Goal: Information Seeking & Learning: Learn about a topic

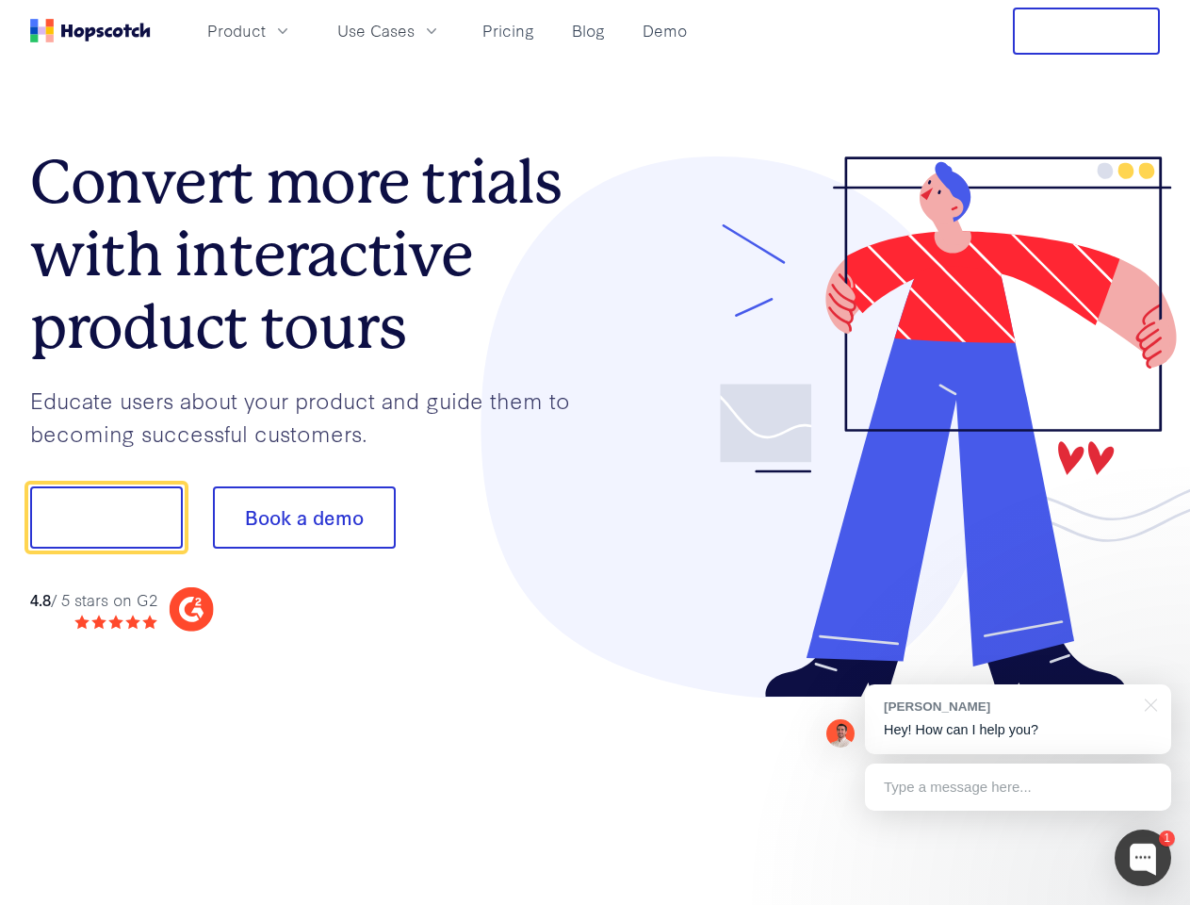
click at [596, 452] on div at bounding box center [879, 427] width 566 height 542
click at [266, 30] on span "Product" at bounding box center [236, 31] width 58 height 24
click at [415, 30] on span "Use Cases" at bounding box center [375, 31] width 77 height 24
click at [1087, 31] on button "Free Trial" at bounding box center [1086, 31] width 147 height 47
click at [106, 517] on button "Show me!" at bounding box center [106, 517] width 153 height 62
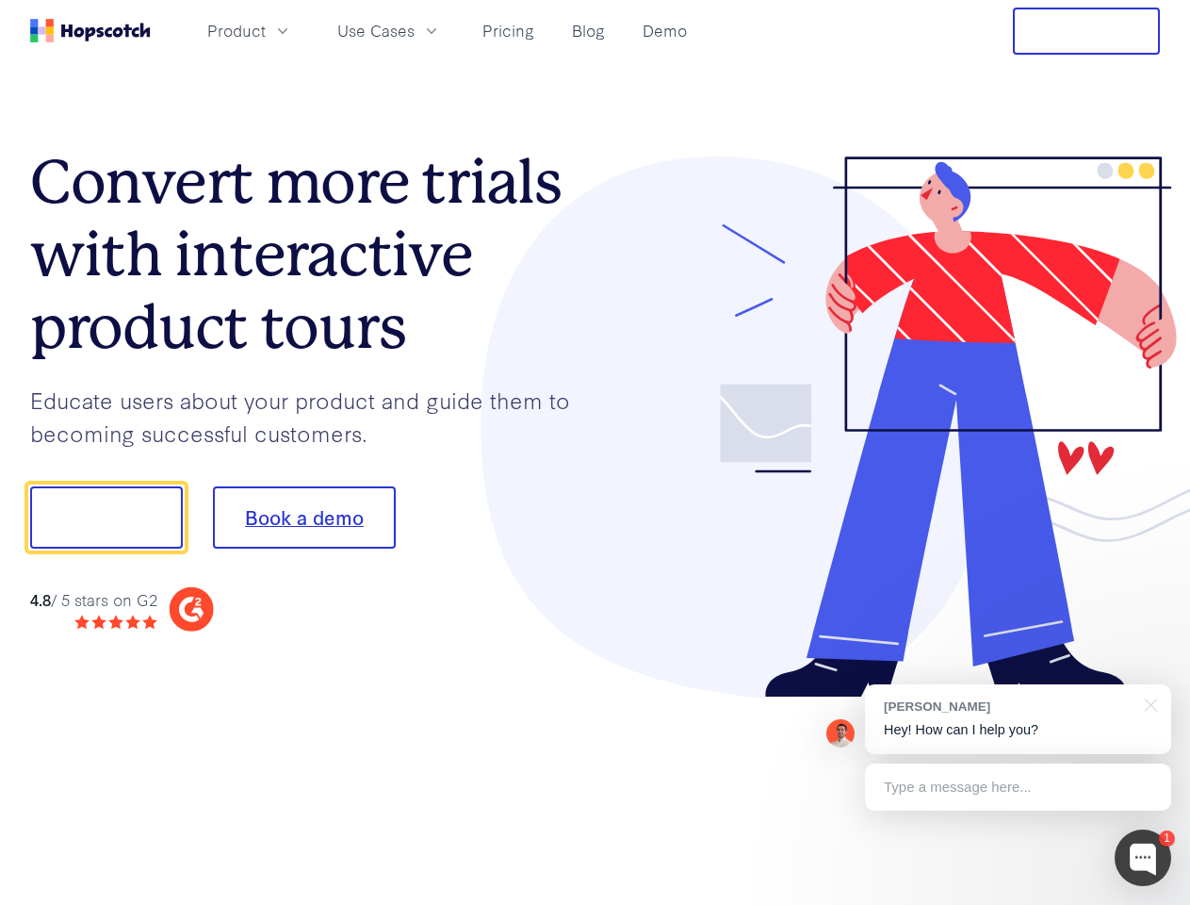
click at [304, 517] on button "Book a demo" at bounding box center [304, 517] width 183 height 62
click at [1143, 858] on div at bounding box center [1143, 857] width 57 height 57
click at [1018, 719] on div "[PERSON_NAME] Hey! How can I help you?" at bounding box center [1018, 719] width 306 height 70
click at [1148, 703] on div at bounding box center [1147, 703] width 47 height 39
click at [1018, 787] on div at bounding box center [994, 515] width 353 height 629
